Goal: Check status: Check status

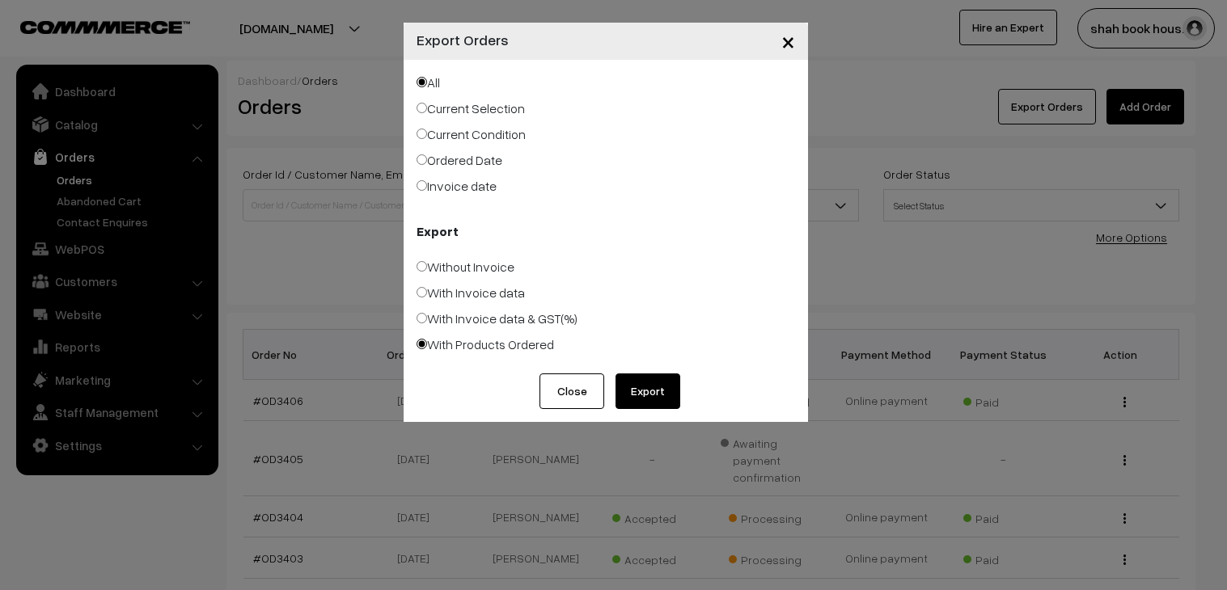
click at [788, 42] on span "×" at bounding box center [788, 41] width 14 height 30
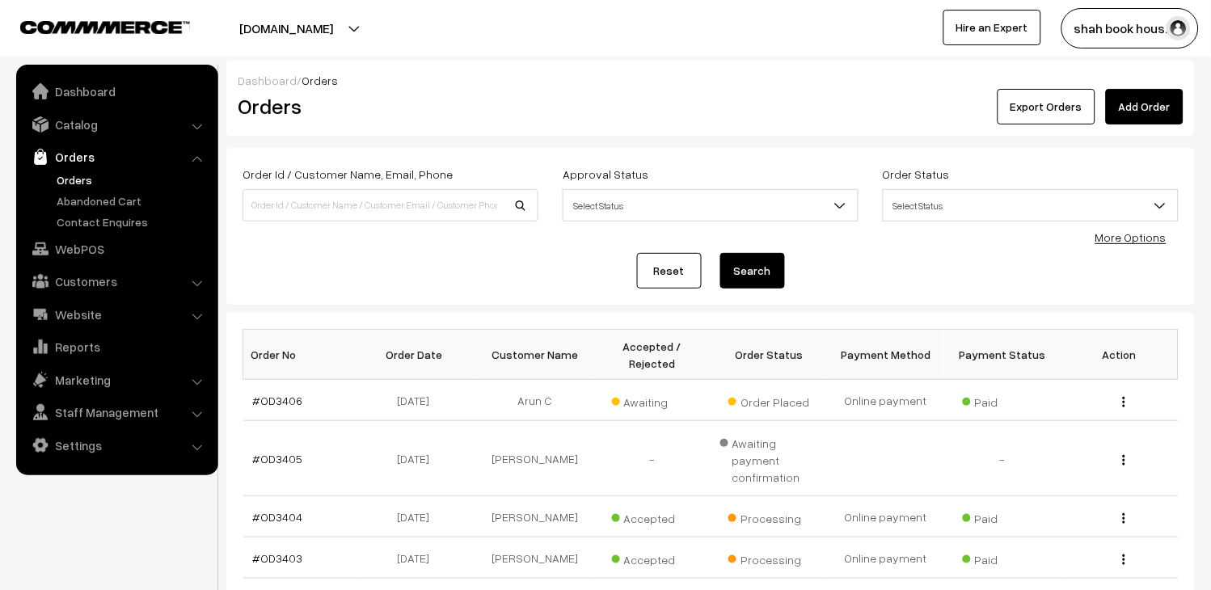
click at [81, 170] on link "Orders" at bounding box center [116, 156] width 192 height 29
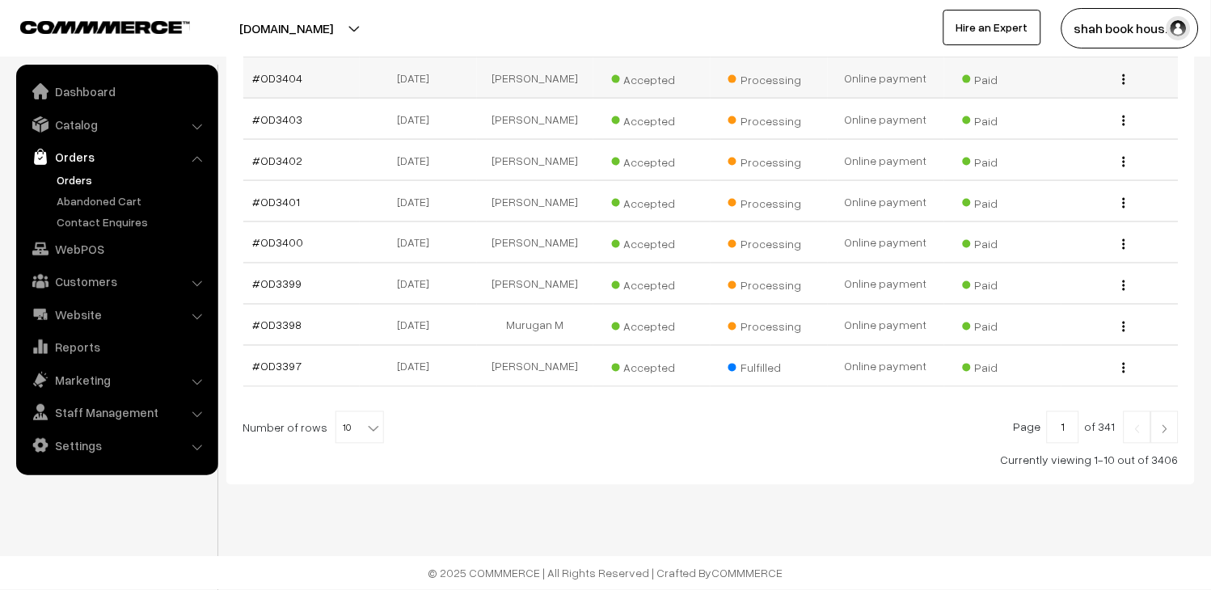
scroll to position [449, 0]
click at [344, 427] on span "10" at bounding box center [359, 428] width 47 height 32
select select "100"
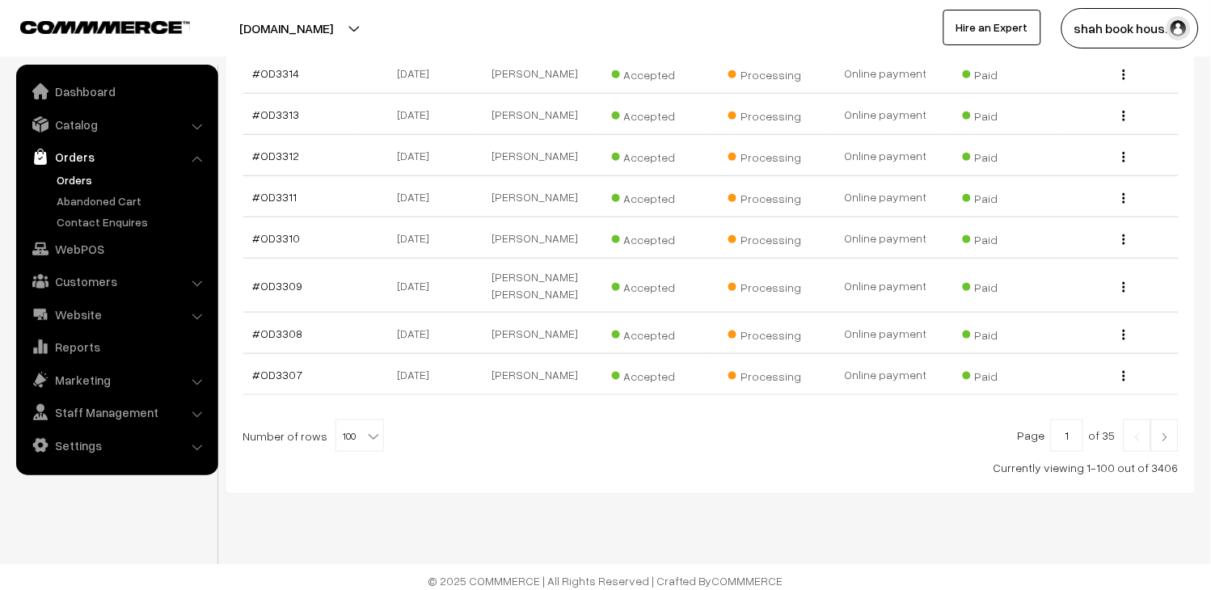
scroll to position [4364, 0]
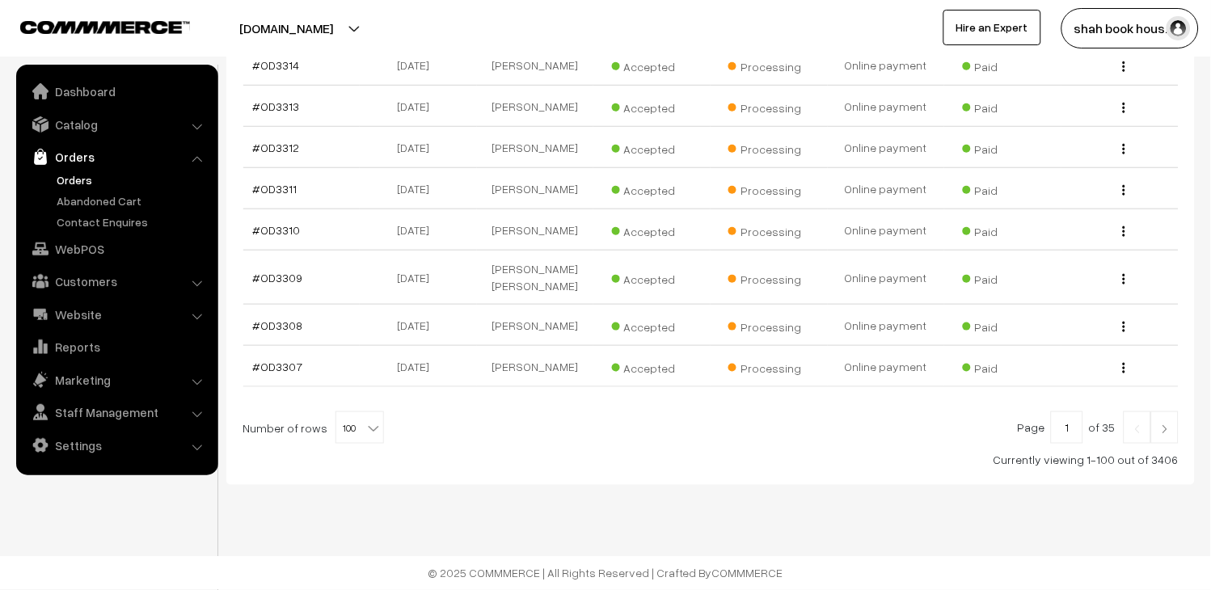
click at [1173, 415] on link at bounding box center [1164, 428] width 27 height 32
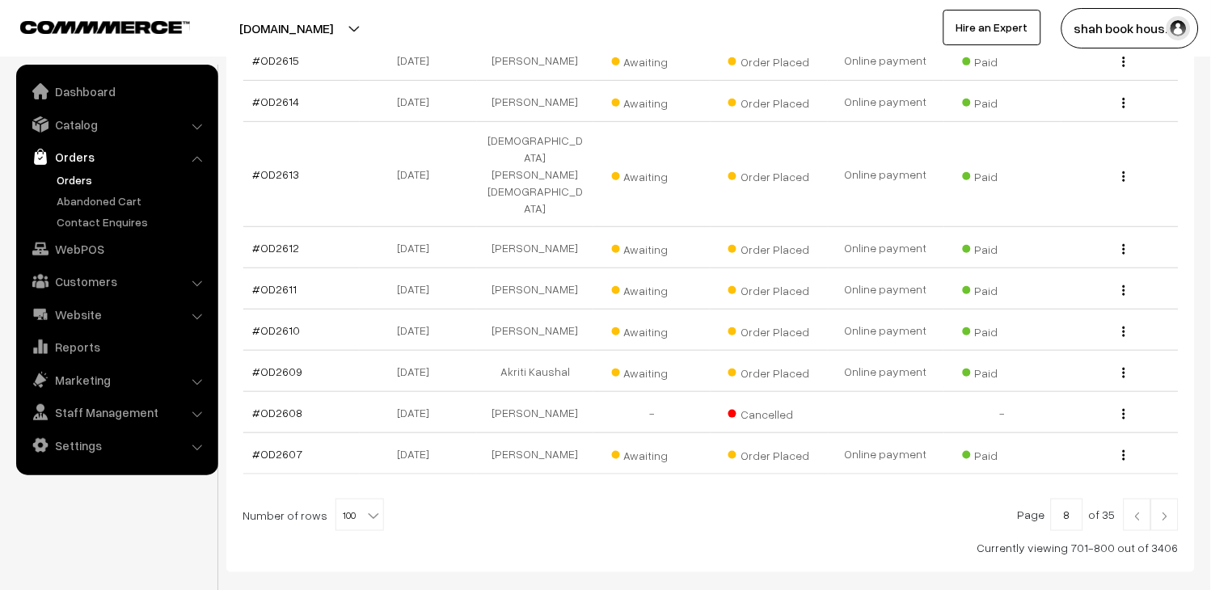
scroll to position [4206, 0]
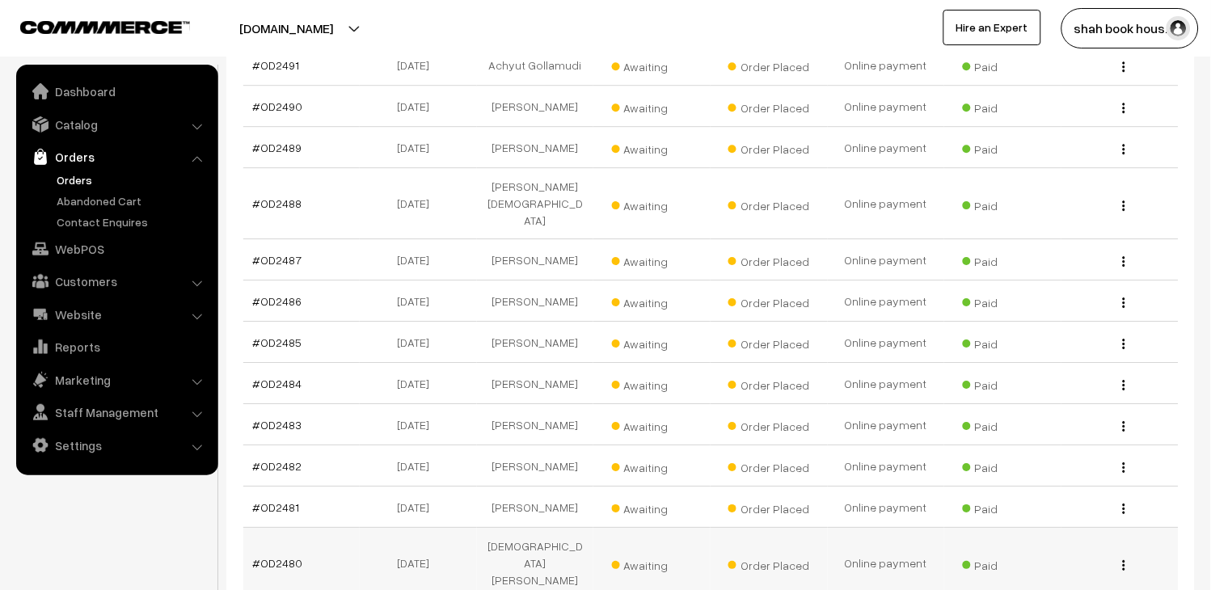
scroll to position [1167, 0]
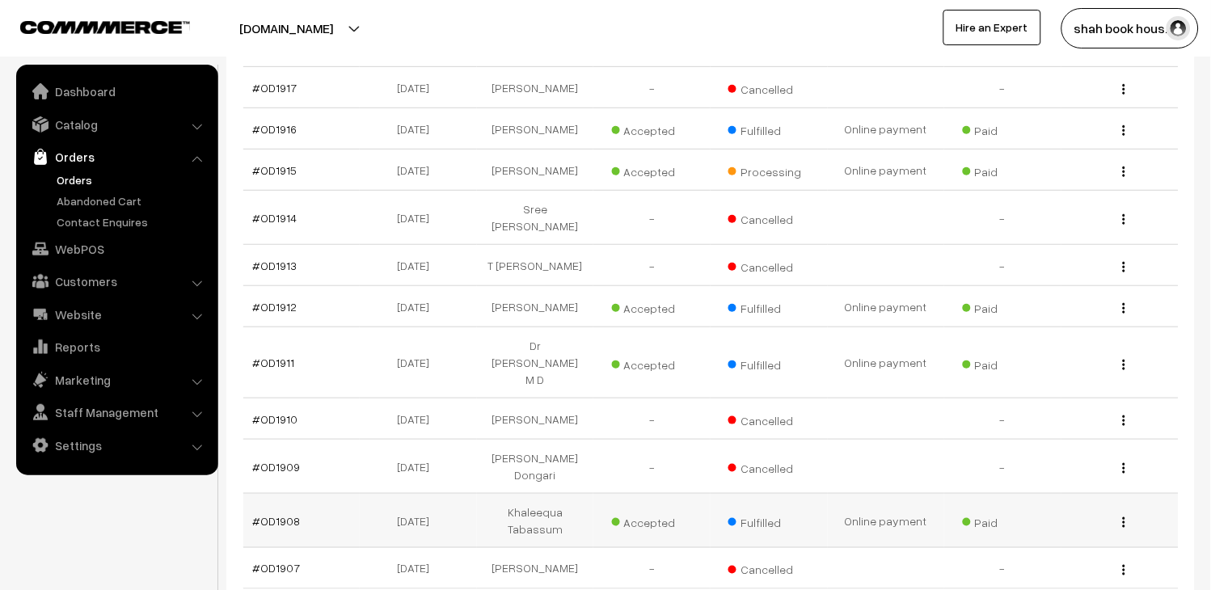
scroll to position [4343, 0]
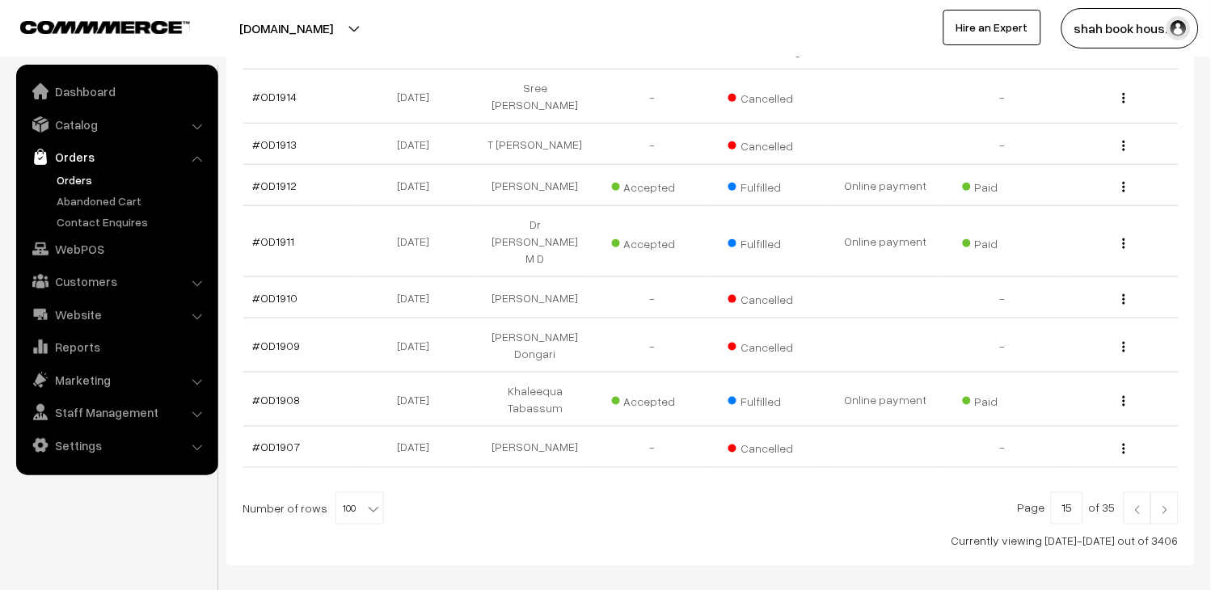
click at [1133, 492] on link at bounding box center [1137, 508] width 27 height 32
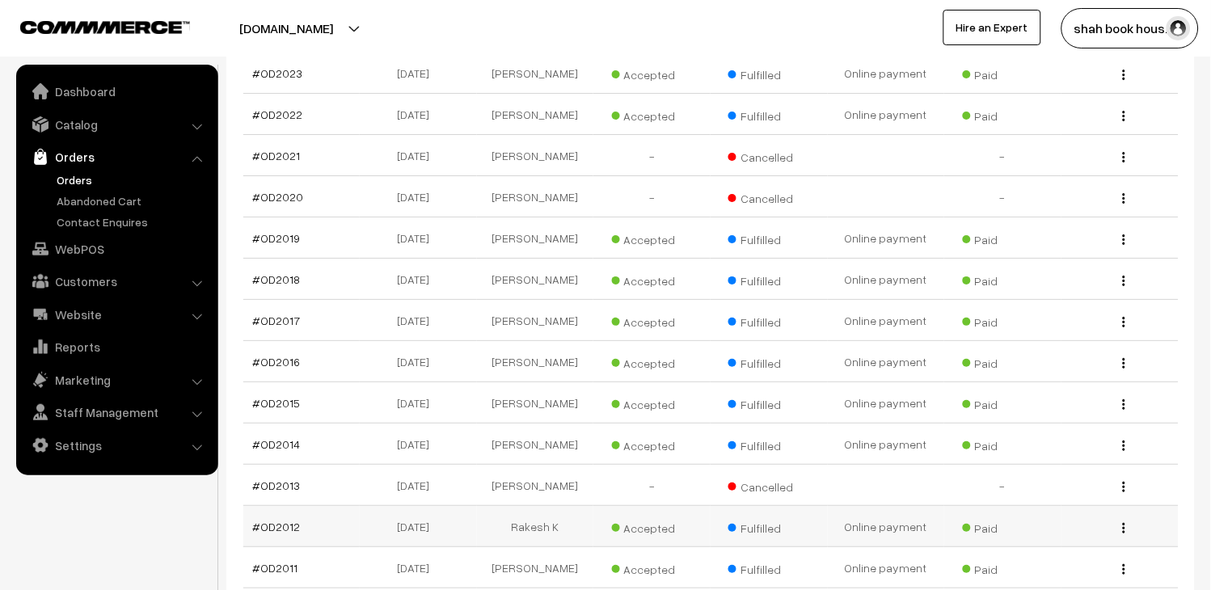
scroll to position [4305, 0]
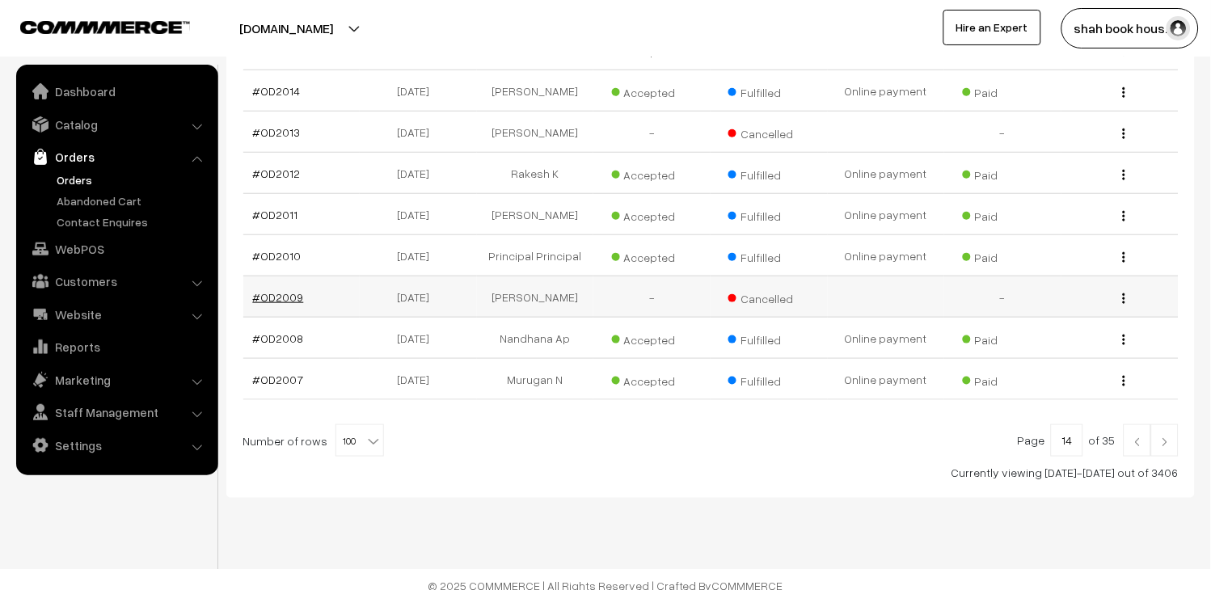
click at [278, 290] on link "#OD2009" at bounding box center [278, 297] width 51 height 14
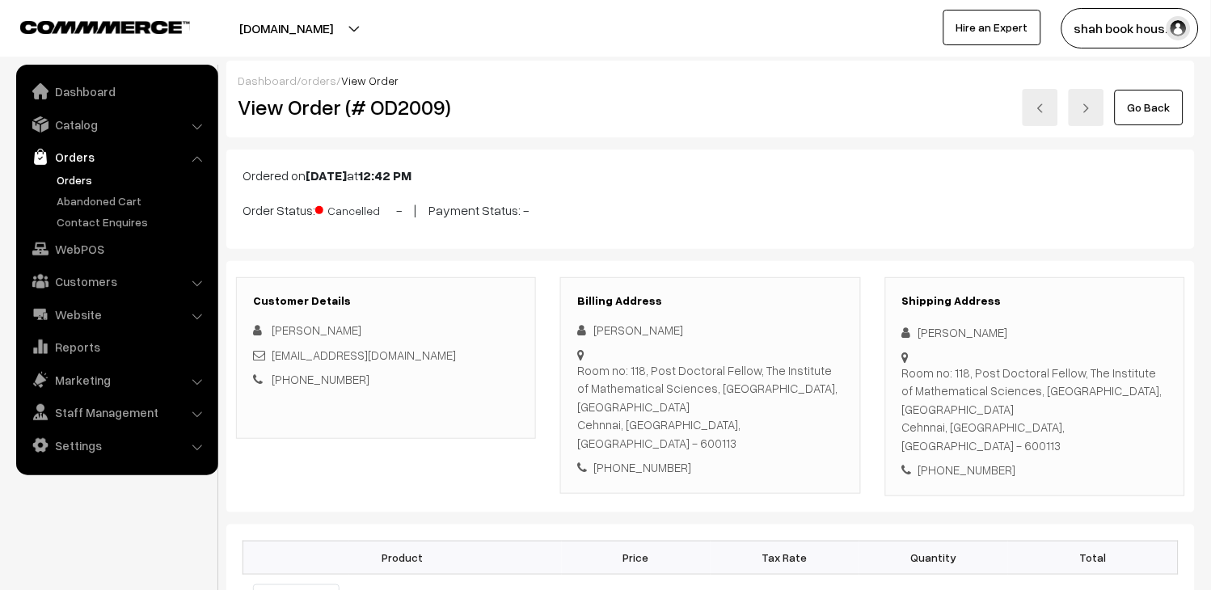
click at [426, 354] on div "[EMAIL_ADDRESS][DOMAIN_NAME]" at bounding box center [386, 355] width 266 height 19
click at [493, 329] on div "[PERSON_NAME]" at bounding box center [386, 330] width 266 height 19
click at [536, 172] on p "Ordered on [DATE] 12:42 PM" at bounding box center [711, 175] width 936 height 19
click at [61, 183] on link "Orders" at bounding box center [133, 179] width 160 height 17
